Goal: Use online tool/utility: Utilize a website feature to perform a specific function

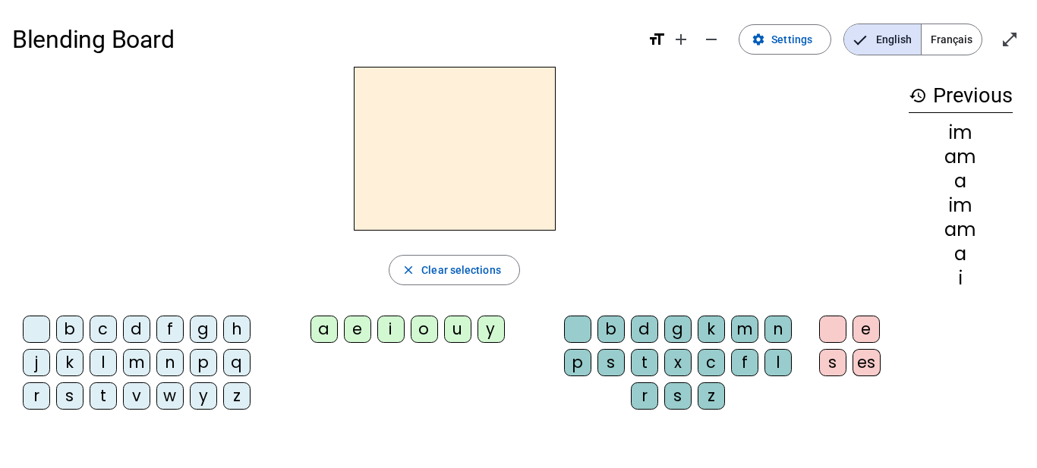
click at [585, 275] on div "close Clear selections" at bounding box center [454, 270] width 884 height 30
click at [944, 44] on span "Français" at bounding box center [951, 39] width 60 height 30
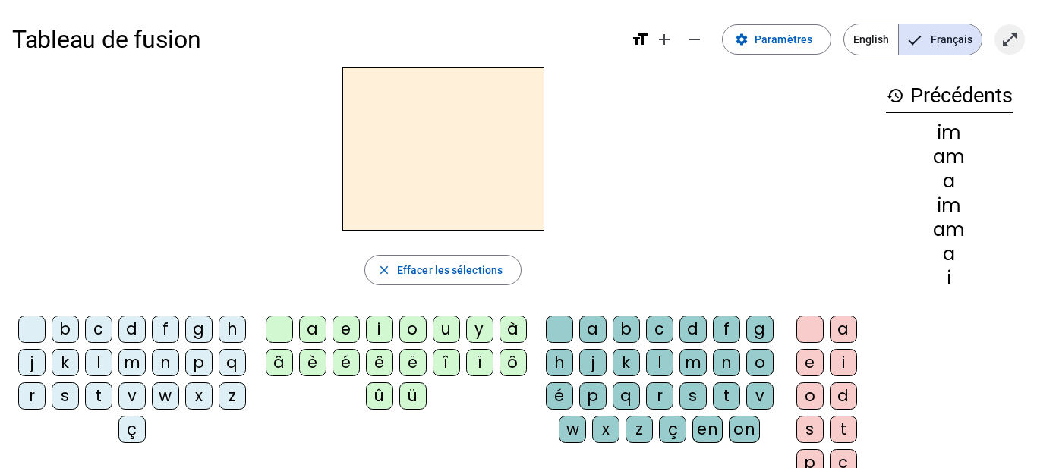
click at [1008, 34] on mat-icon "open_in_full" at bounding box center [1009, 39] width 18 height 18
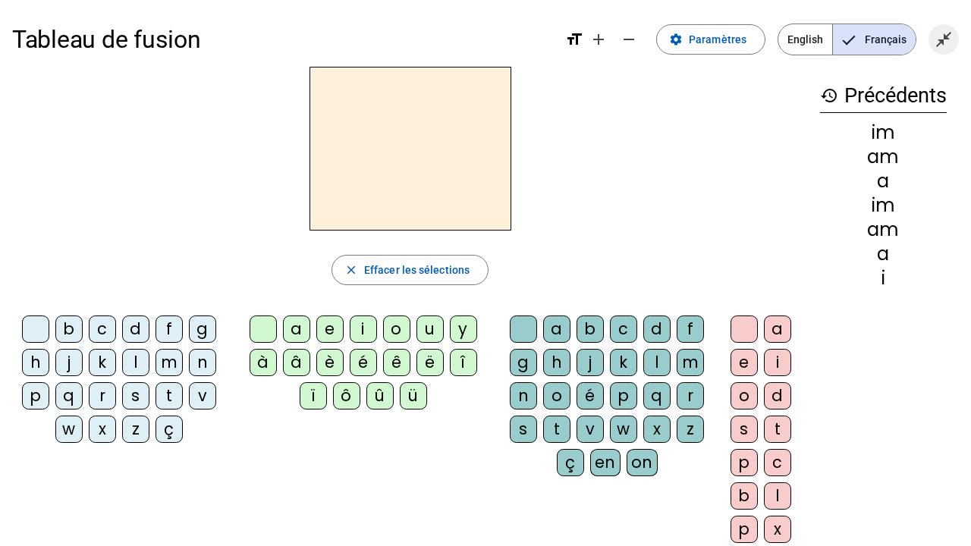
click at [937, 39] on mat-icon "close_fullscreen" at bounding box center [944, 39] width 18 height 18
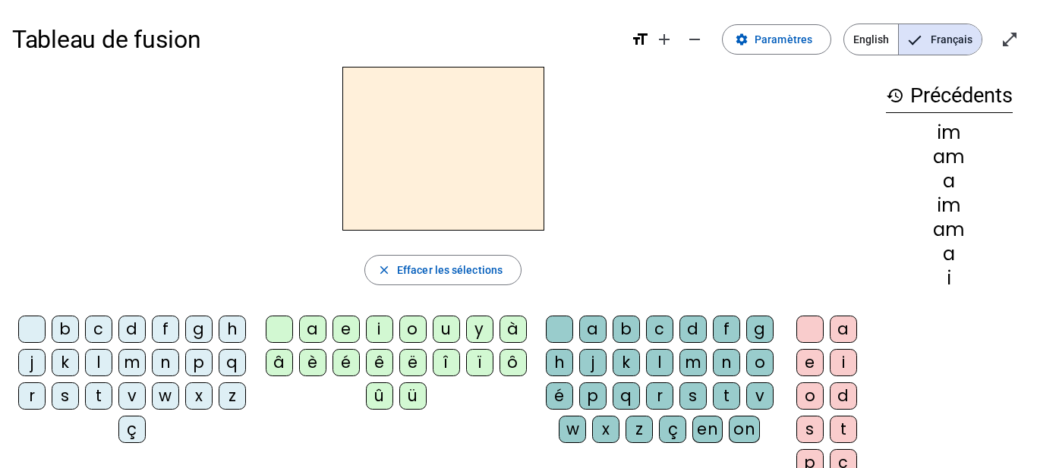
click at [310, 326] on div "a" at bounding box center [312, 329] width 27 height 27
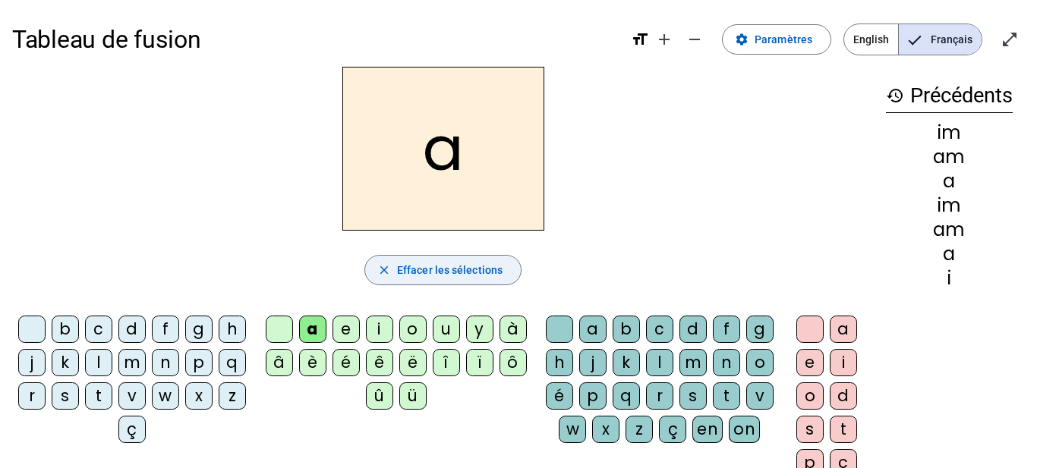
click at [456, 281] on span "button" at bounding box center [443, 270] width 156 height 36
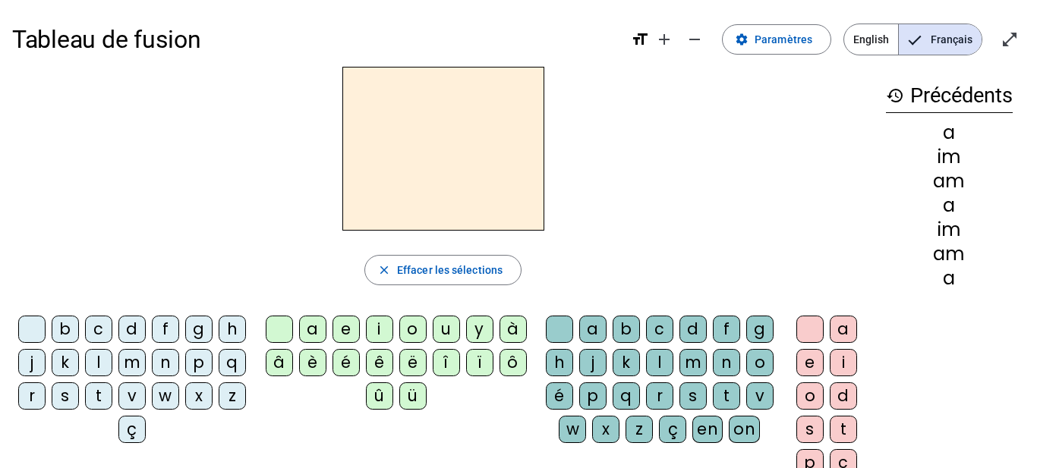
click at [146, 363] on div "m" at bounding box center [131, 362] width 27 height 27
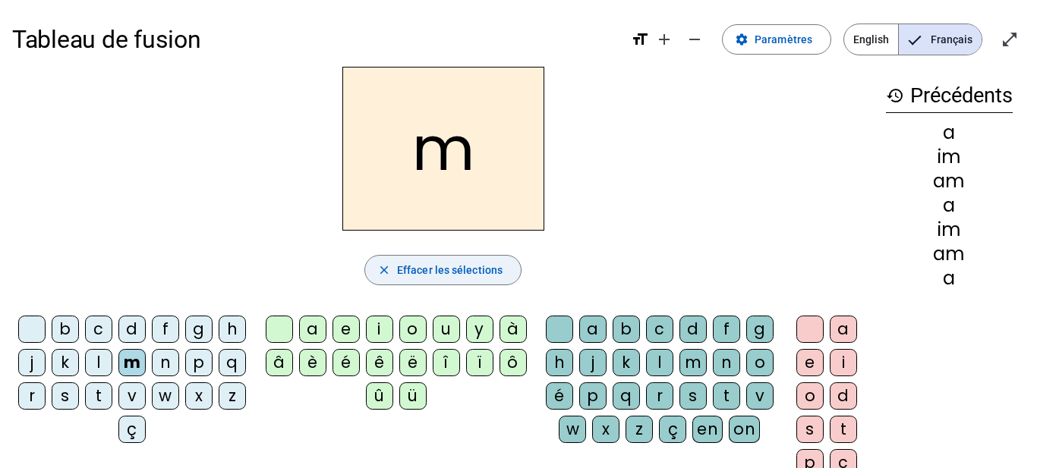
click at [412, 270] on span "Effacer les sélections" at bounding box center [449, 270] width 105 height 18
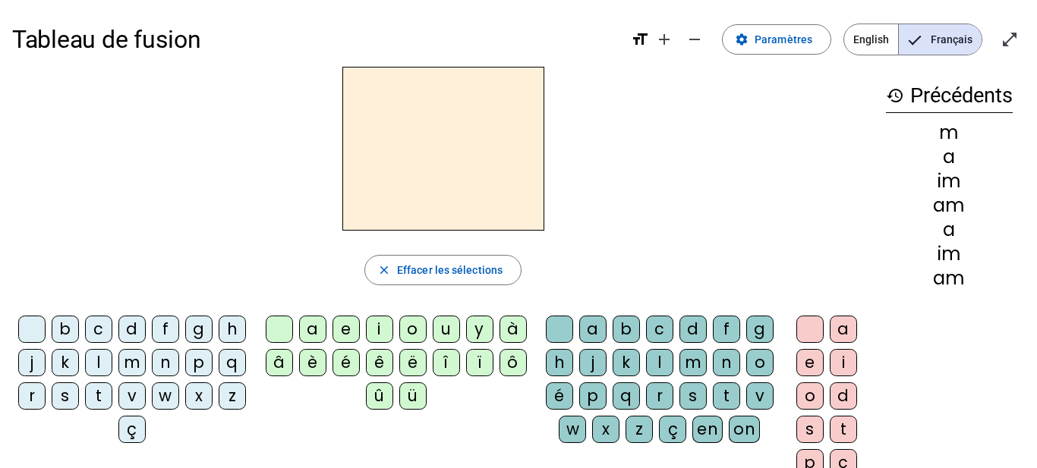
click at [146, 360] on div "m" at bounding box center [131, 362] width 27 height 27
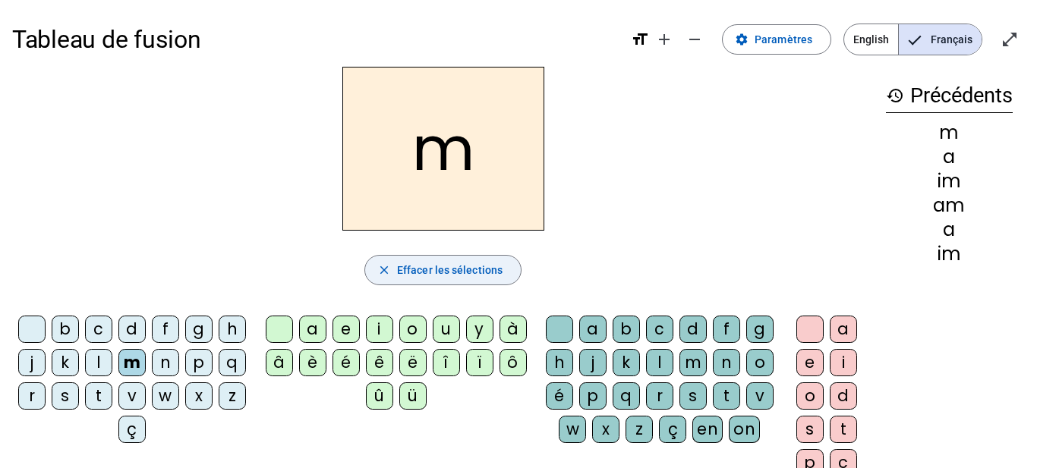
click at [435, 275] on span "Effacer les sélections" at bounding box center [449, 270] width 105 height 18
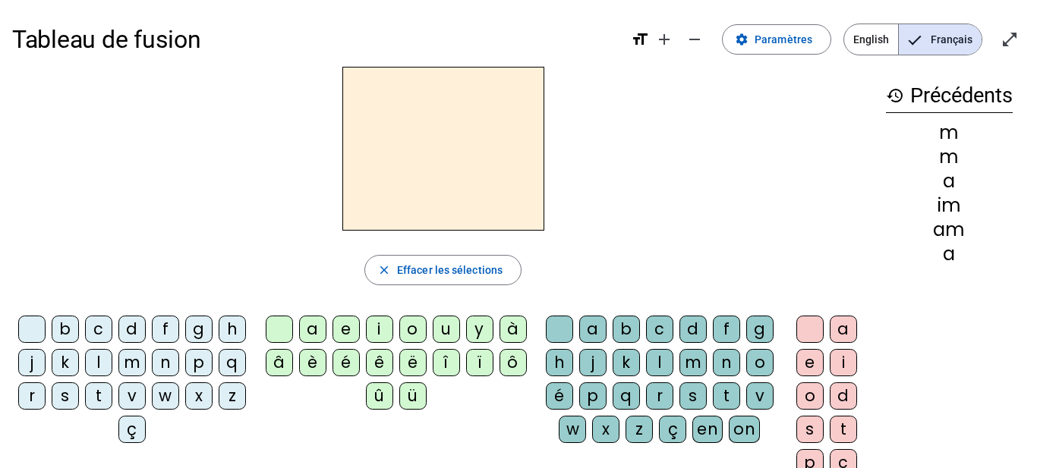
click at [307, 322] on div "a" at bounding box center [312, 329] width 27 height 27
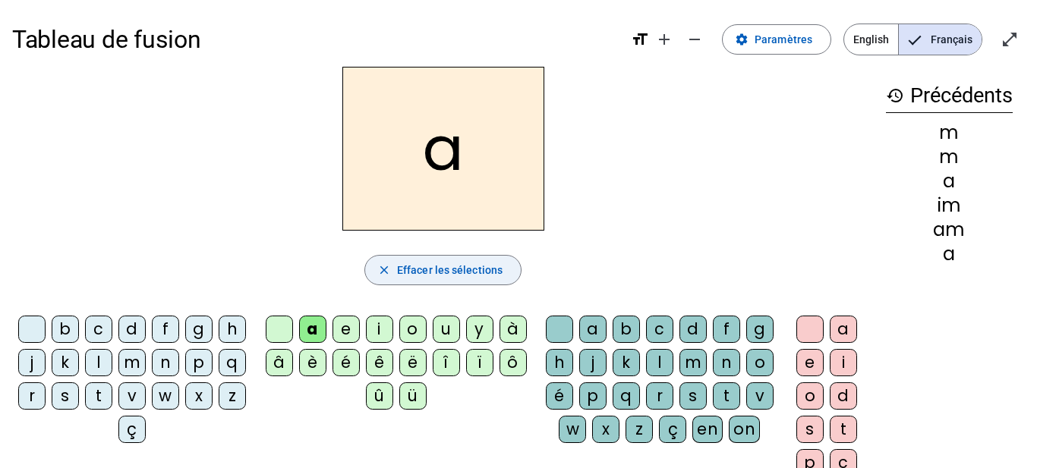
click at [429, 271] on span "Effacer les sélections" at bounding box center [449, 270] width 105 height 18
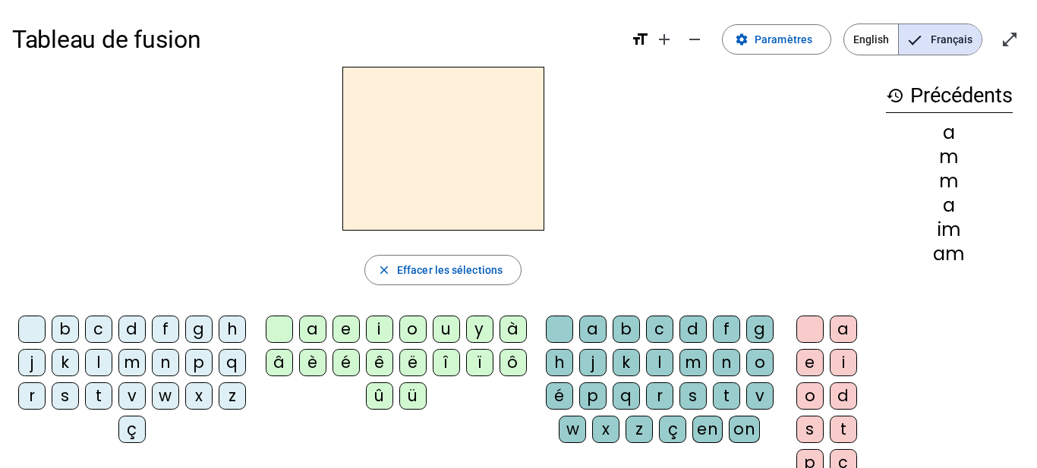
click at [673, 361] on div "l" at bounding box center [659, 362] width 27 height 27
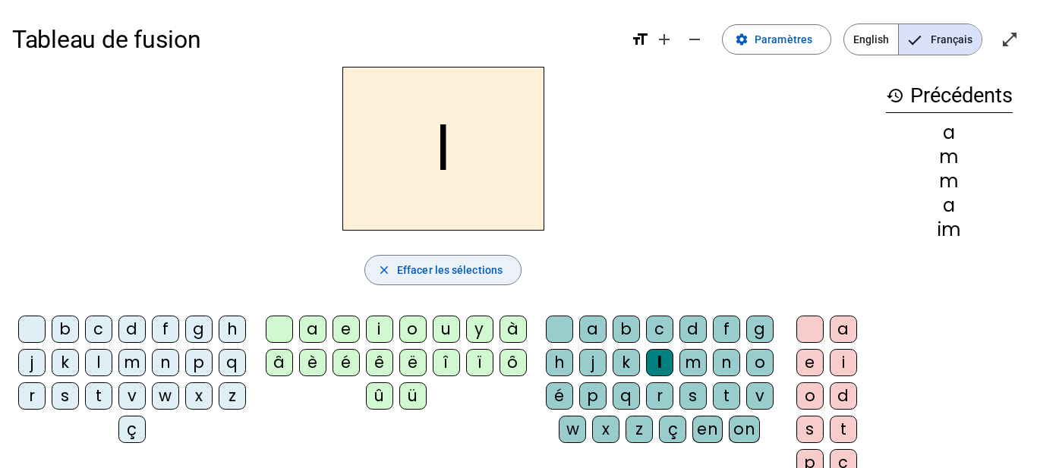
click at [499, 281] on span "button" at bounding box center [443, 270] width 156 height 36
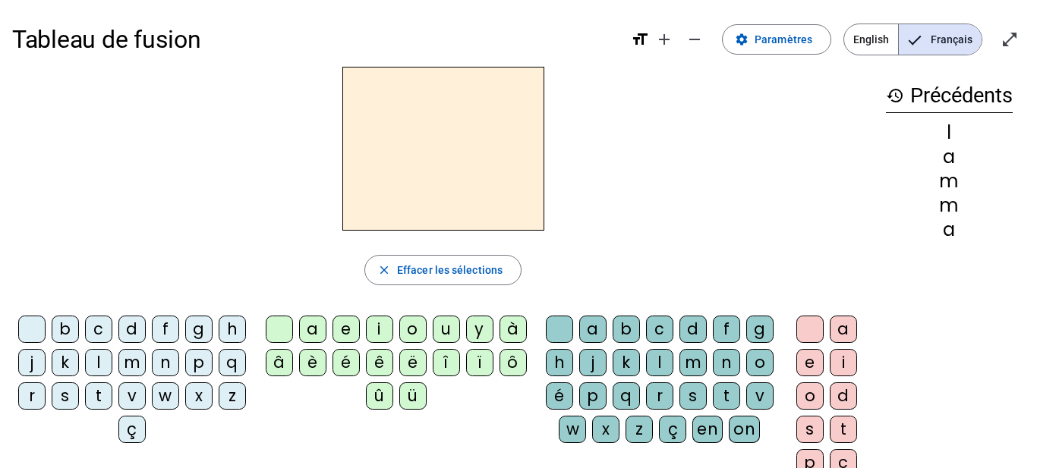
click at [146, 370] on div "m" at bounding box center [131, 362] width 27 height 27
click at [313, 329] on div "a" at bounding box center [312, 329] width 27 height 27
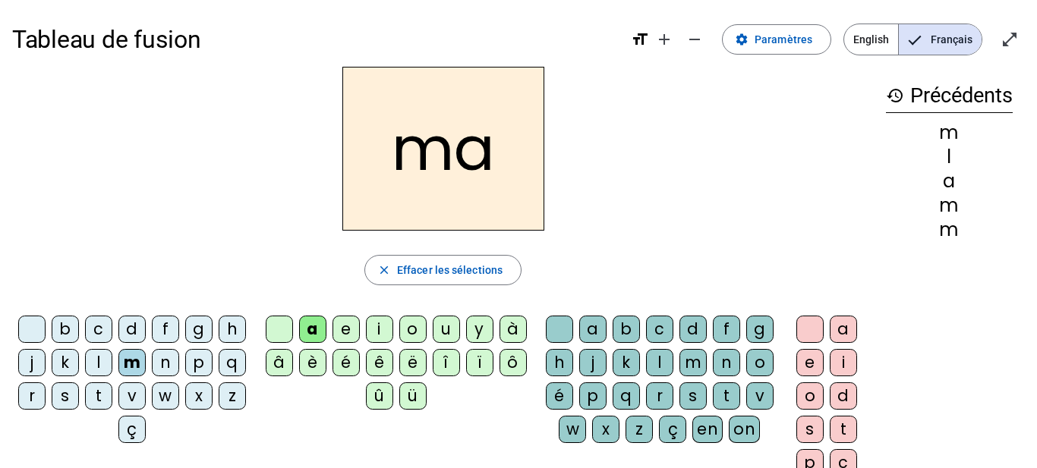
click at [673, 365] on div "l" at bounding box center [659, 362] width 27 height 27
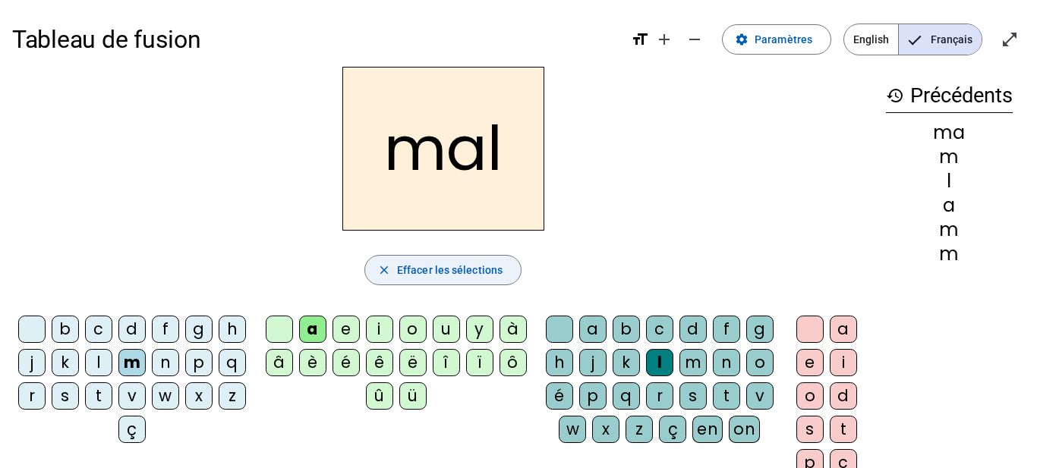
click at [439, 263] on span "Effacer les sélections" at bounding box center [449, 270] width 105 height 18
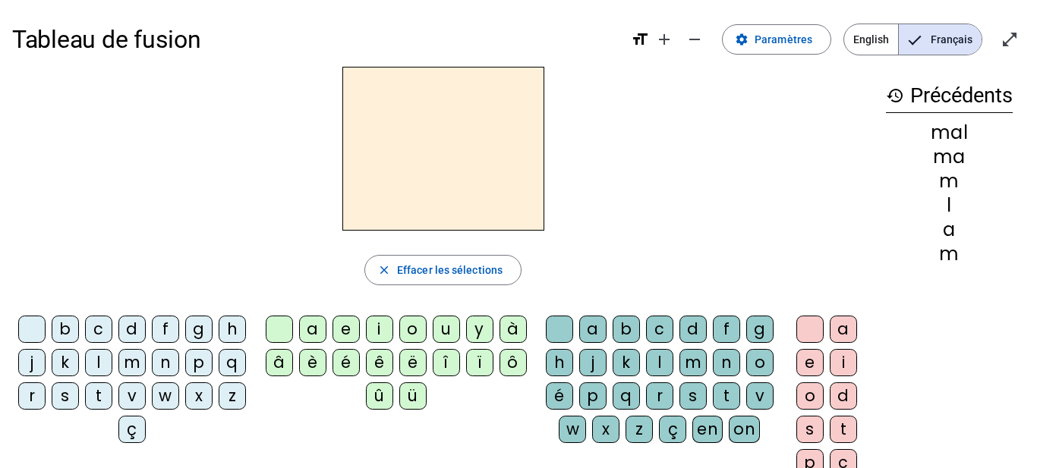
scroll to position [3, 0]
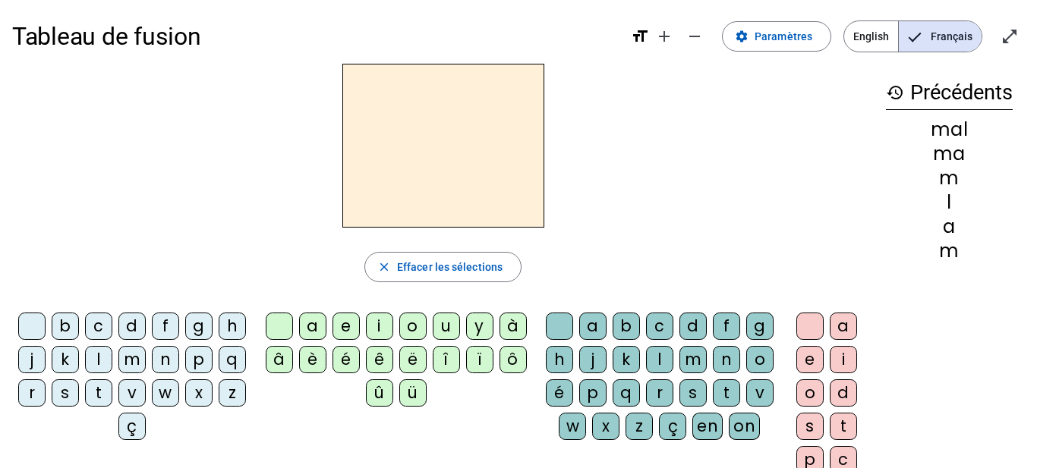
click at [311, 321] on div "a" at bounding box center [312, 326] width 27 height 27
click at [706, 362] on div "m" at bounding box center [692, 359] width 27 height 27
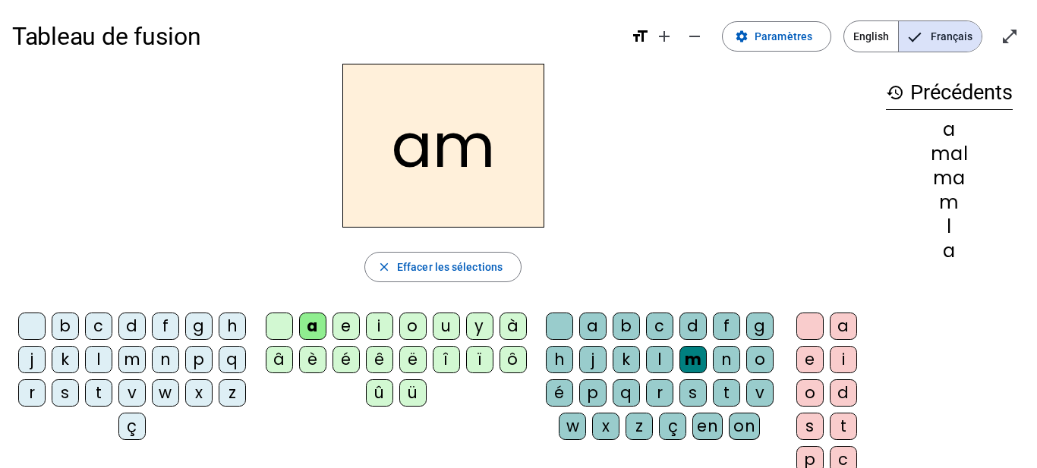
click at [832, 364] on div "i" at bounding box center [842, 359] width 27 height 27
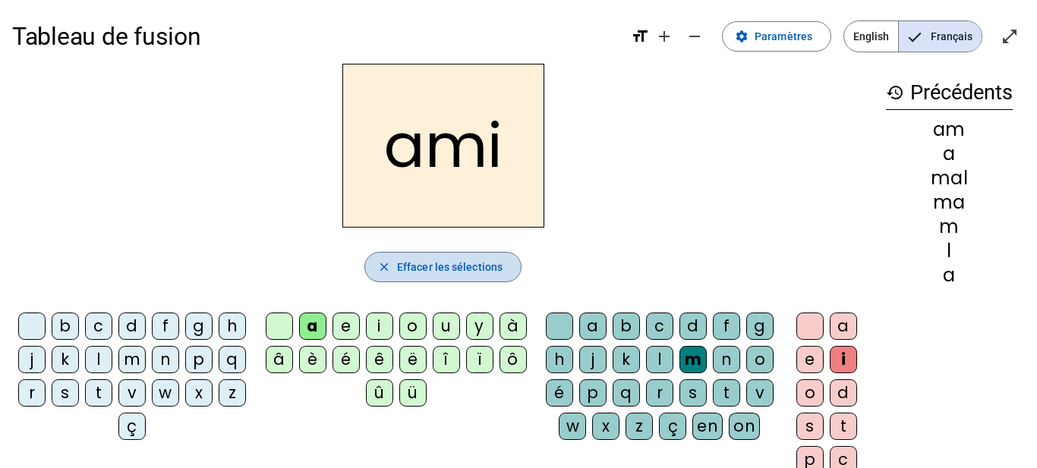
click at [445, 271] on span "Effacer les sélections" at bounding box center [449, 267] width 105 height 18
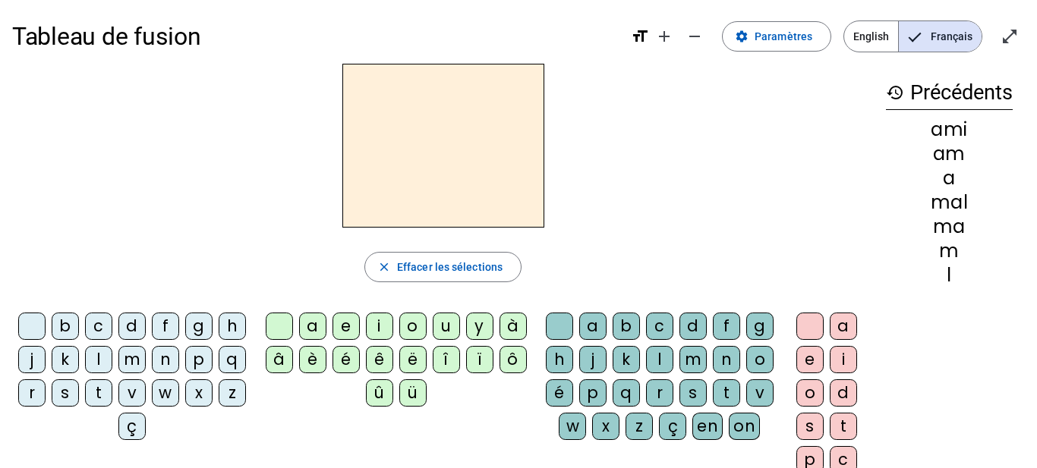
click at [305, 331] on div "a" at bounding box center [312, 326] width 27 height 27
click at [706, 360] on div "m" at bounding box center [692, 359] width 27 height 27
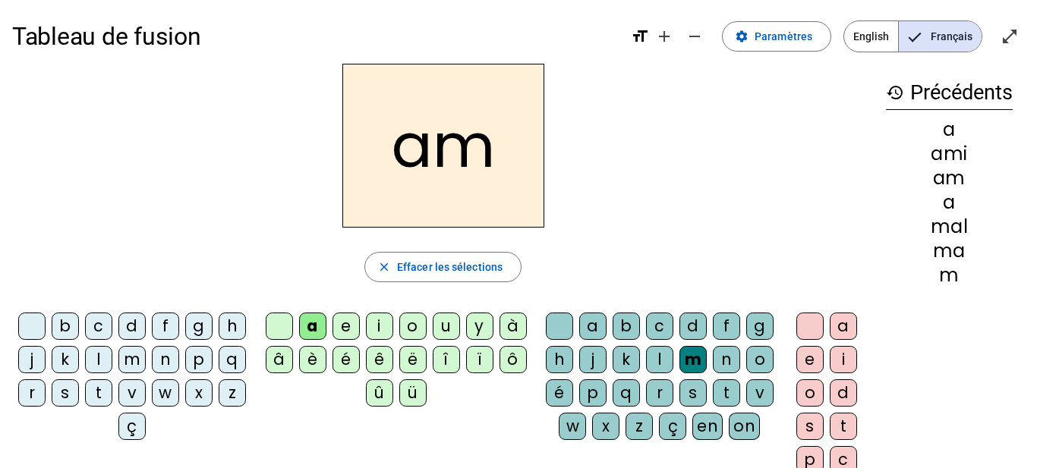
click at [845, 352] on div "i" at bounding box center [842, 359] width 27 height 27
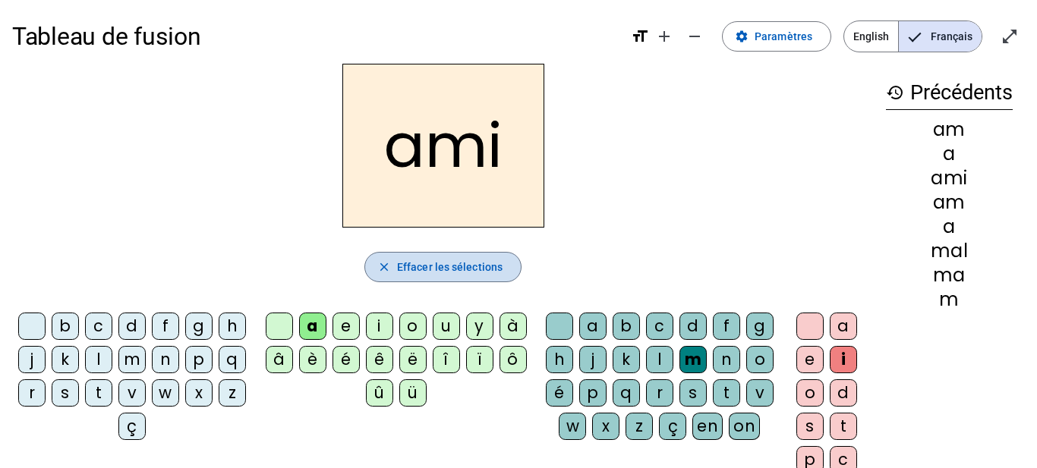
click at [486, 260] on span "Effacer les sélections" at bounding box center [449, 267] width 105 height 18
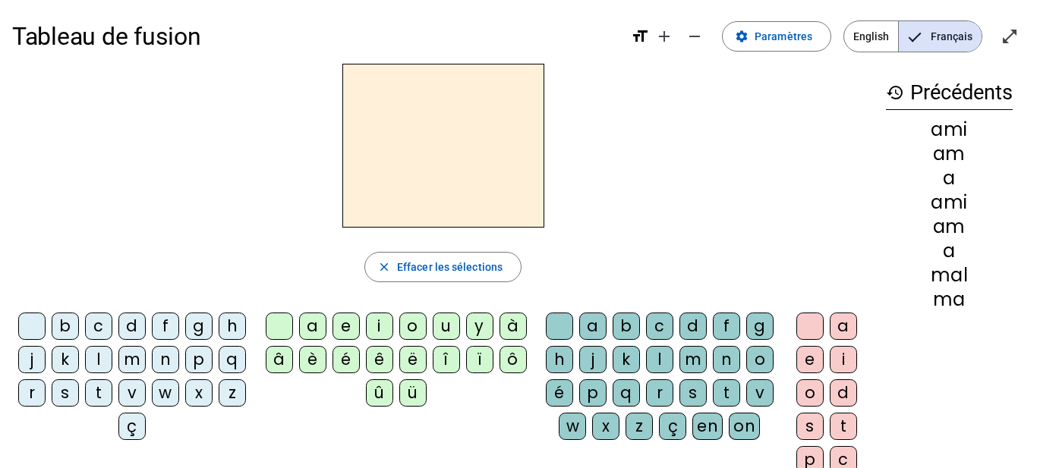
click at [146, 358] on div "m" at bounding box center [131, 359] width 27 height 27
click at [312, 330] on div "a" at bounding box center [312, 326] width 27 height 27
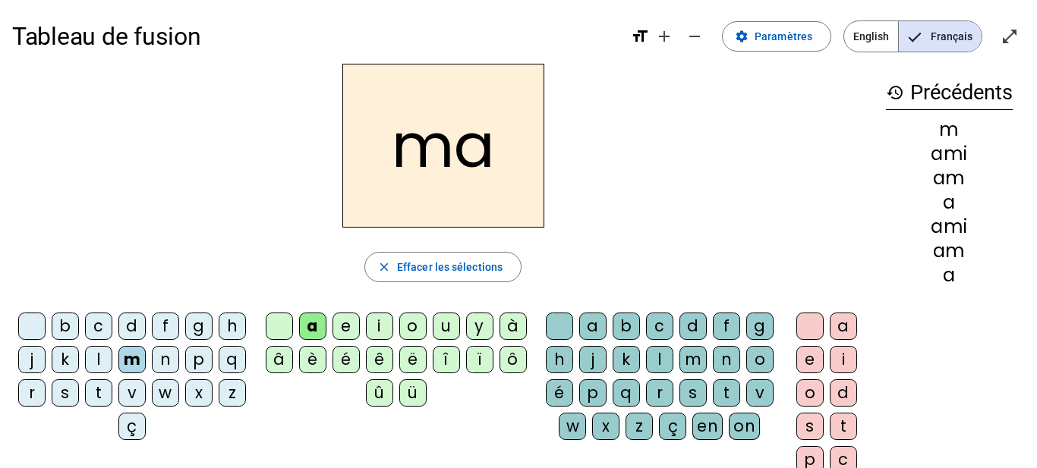
click at [673, 357] on div "l" at bounding box center [659, 359] width 27 height 27
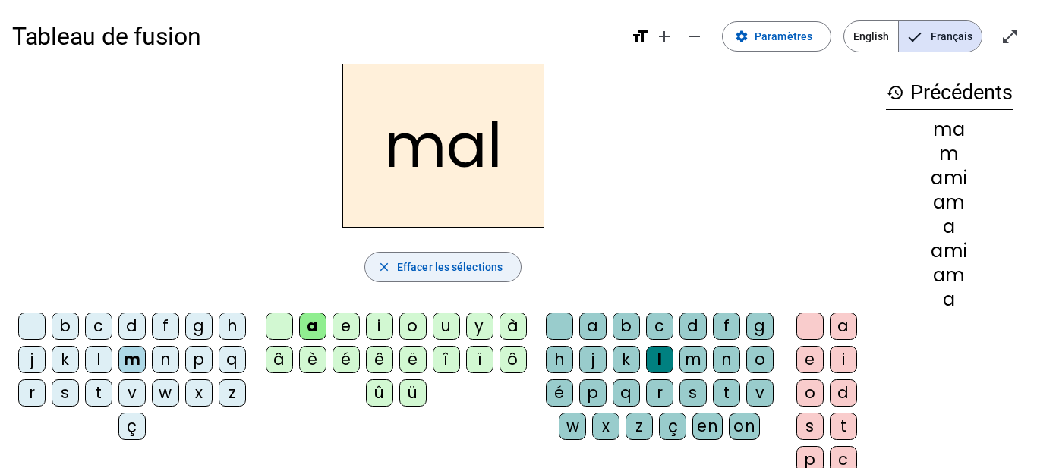
click at [411, 276] on span "button" at bounding box center [443, 267] width 156 height 36
